Goal: Transaction & Acquisition: Obtain resource

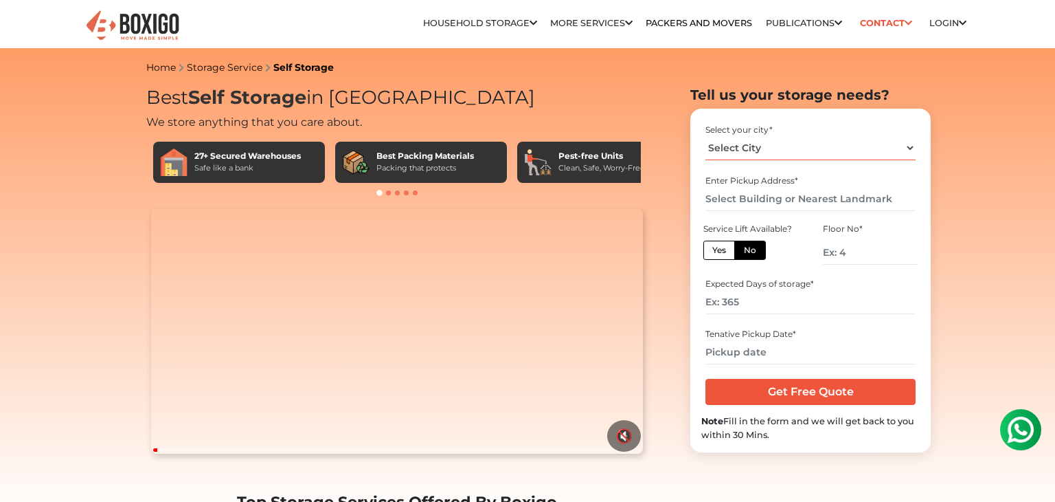
click at [788, 150] on select "Select City Bangalore Bengaluru Bhopal Bhubaneswar Chennai Coimbatore Cuttack D…" at bounding box center [811, 148] width 210 height 24
select select "[GEOGRAPHIC_DATA]"
click at [706, 136] on select "Select City Bangalore Bengaluru Bhopal Bhubaneswar Chennai Coimbatore Cuttack D…" at bounding box center [811, 148] width 210 height 24
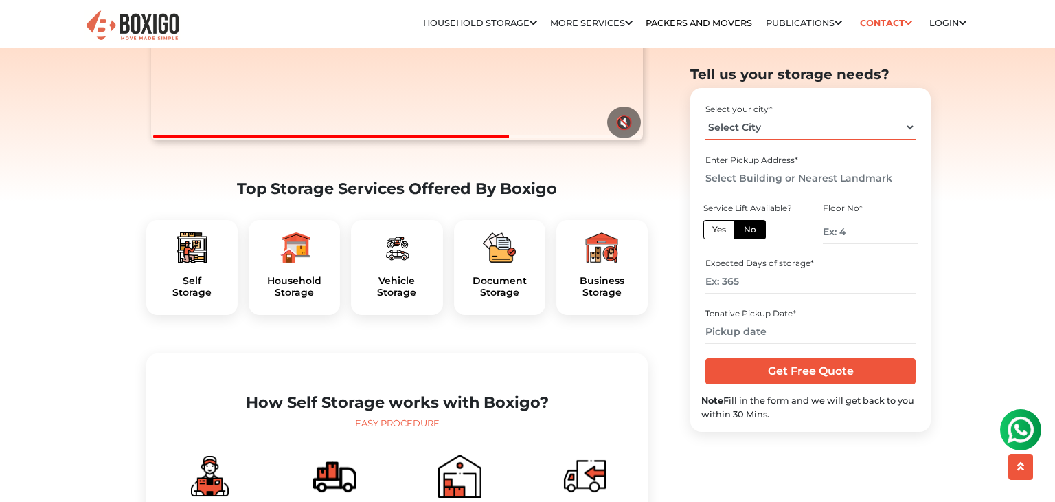
scroll to position [318, 0]
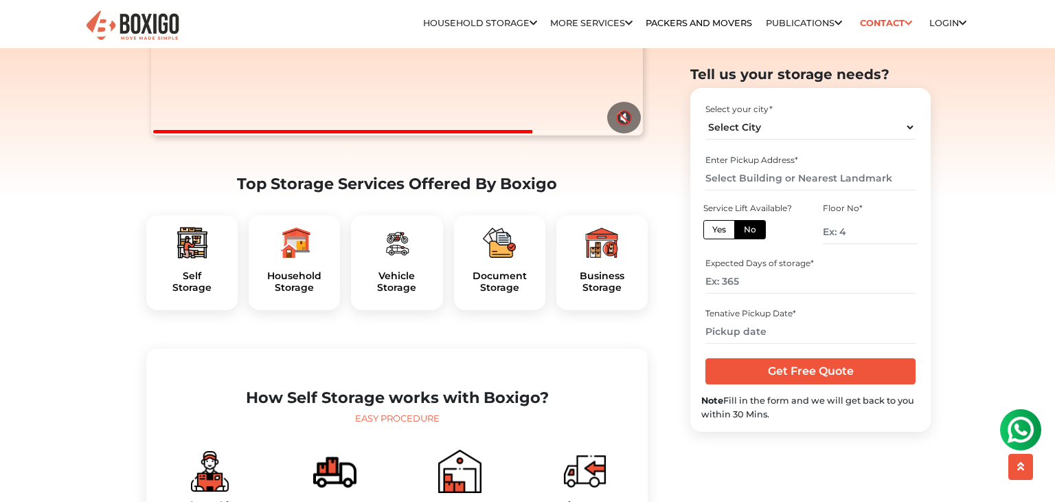
click at [296, 259] on img at bounding box center [294, 242] width 33 height 33
click at [297, 293] on h5 "Household Storage" at bounding box center [294, 281] width 69 height 23
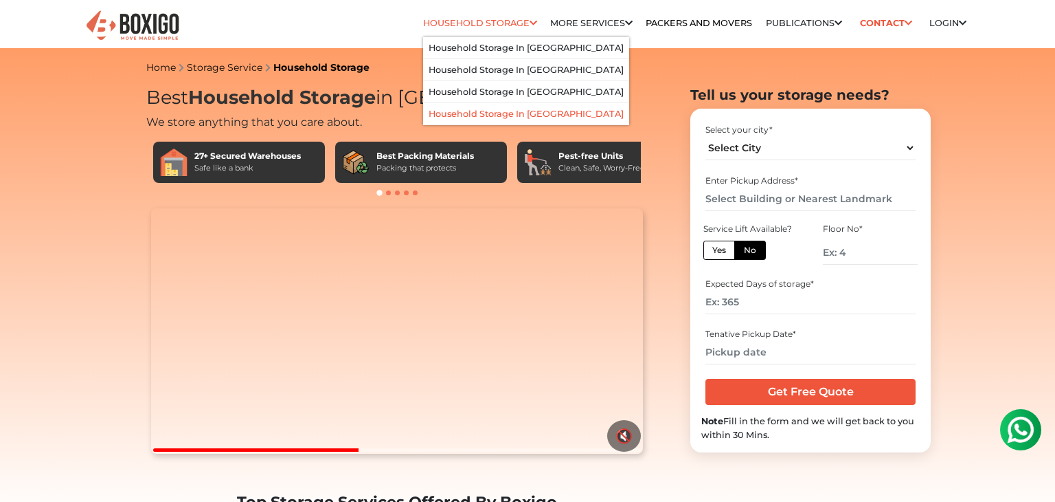
click at [519, 115] on link "Household Storage in [GEOGRAPHIC_DATA]" at bounding box center [526, 114] width 195 height 10
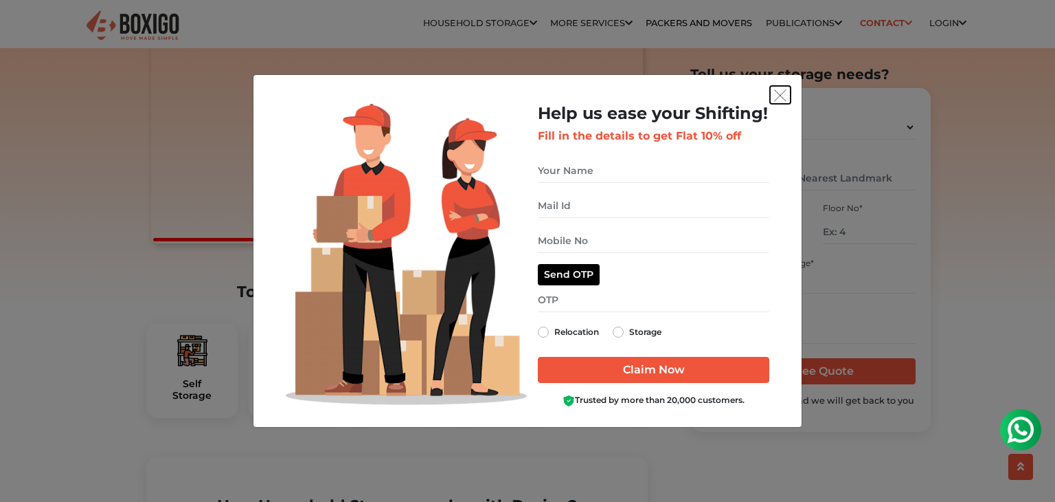
click at [781, 98] on img "get free quote dialog" at bounding box center [780, 95] width 12 height 12
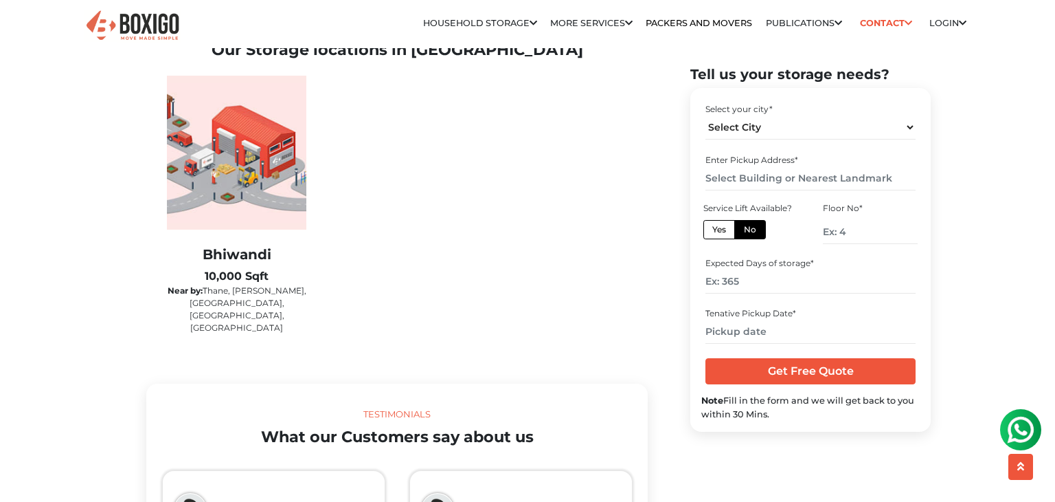
scroll to position [2205, 0]
